Goal: Navigation & Orientation: Find specific page/section

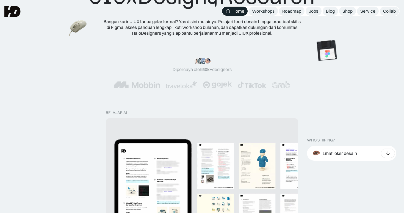
scroll to position [68, 0]
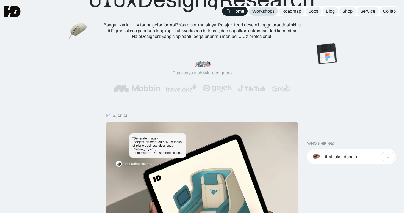
click at [262, 11] on div "Workshops" at bounding box center [263, 11] width 23 height 6
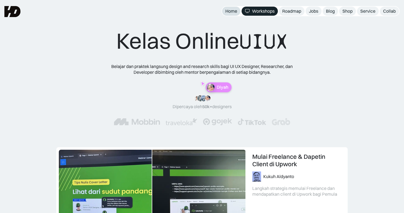
click at [237, 11] on link "Home" at bounding box center [231, 11] width 18 height 9
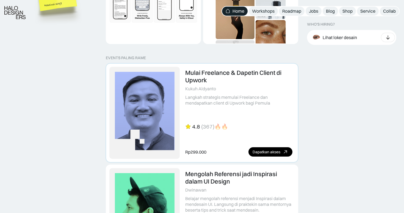
scroll to position [1127, 0]
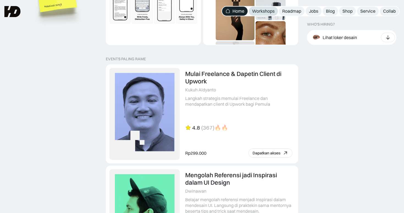
click at [270, 9] on div "Workshops" at bounding box center [263, 11] width 23 height 6
